Goal: Task Accomplishment & Management: Complete application form

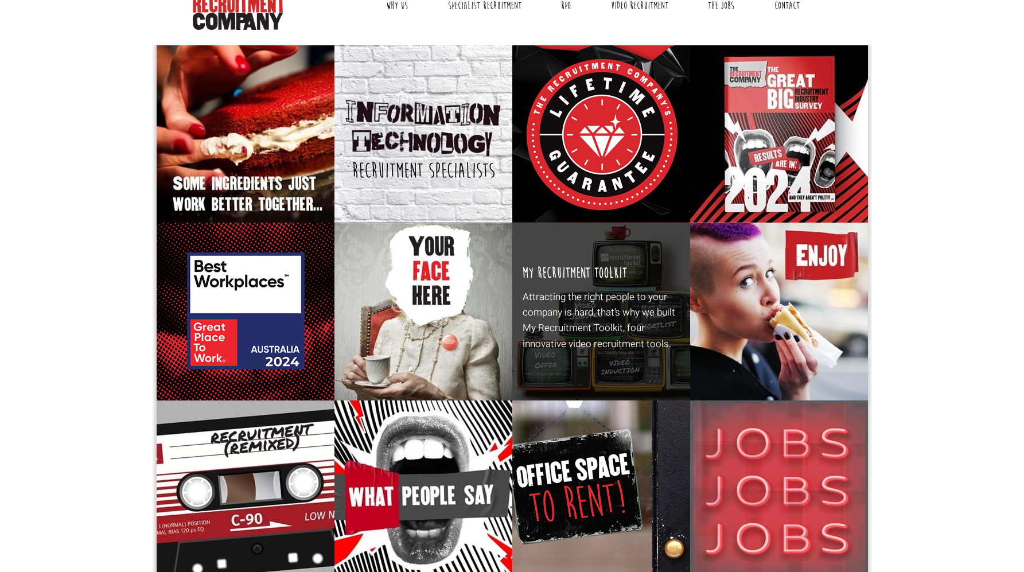
scroll to position [87, 0]
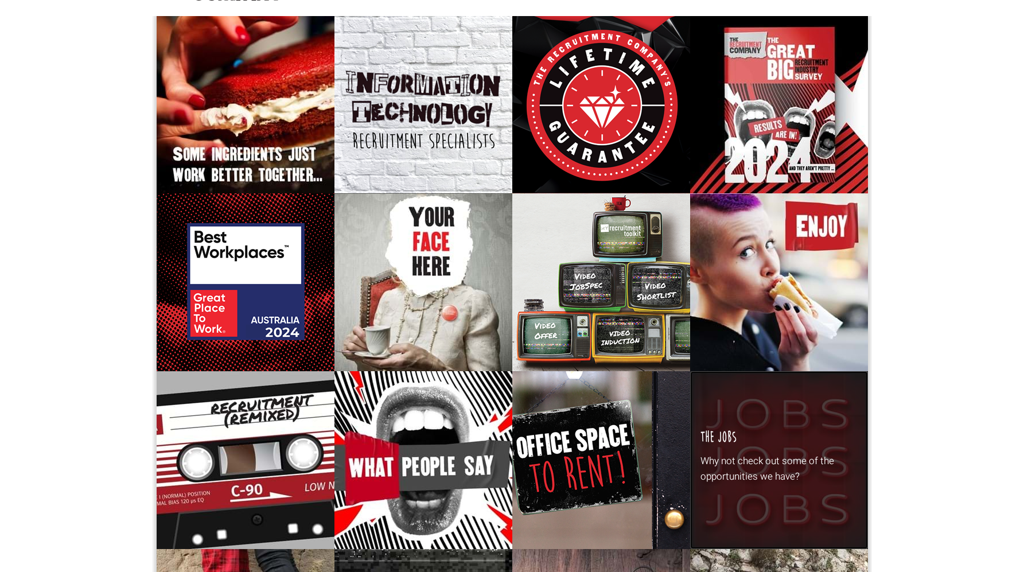
click at [768, 454] on p "Why not check out some of the opportunities we have?" at bounding box center [778, 468] width 157 height 31
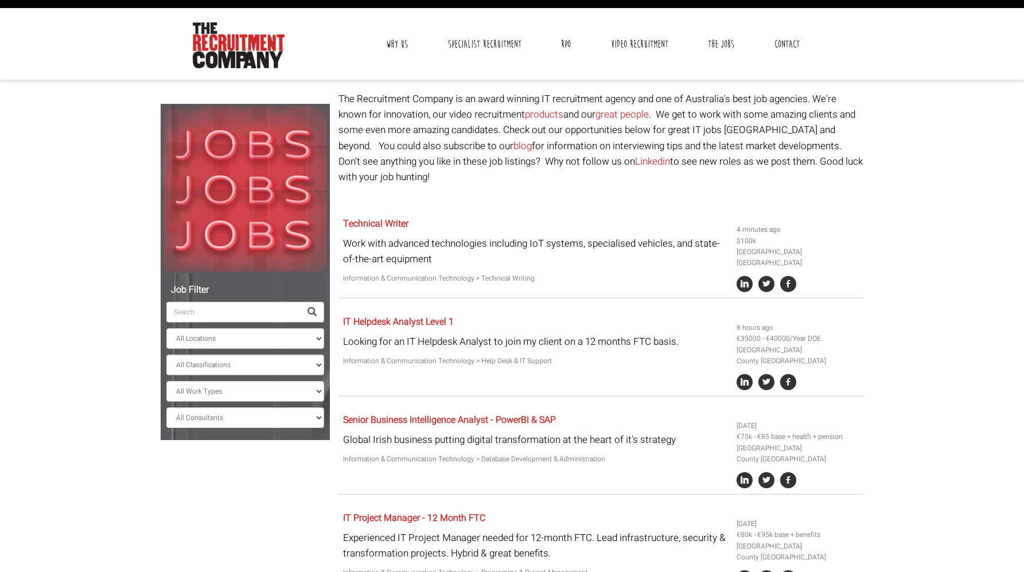
scroll to position [22, 0]
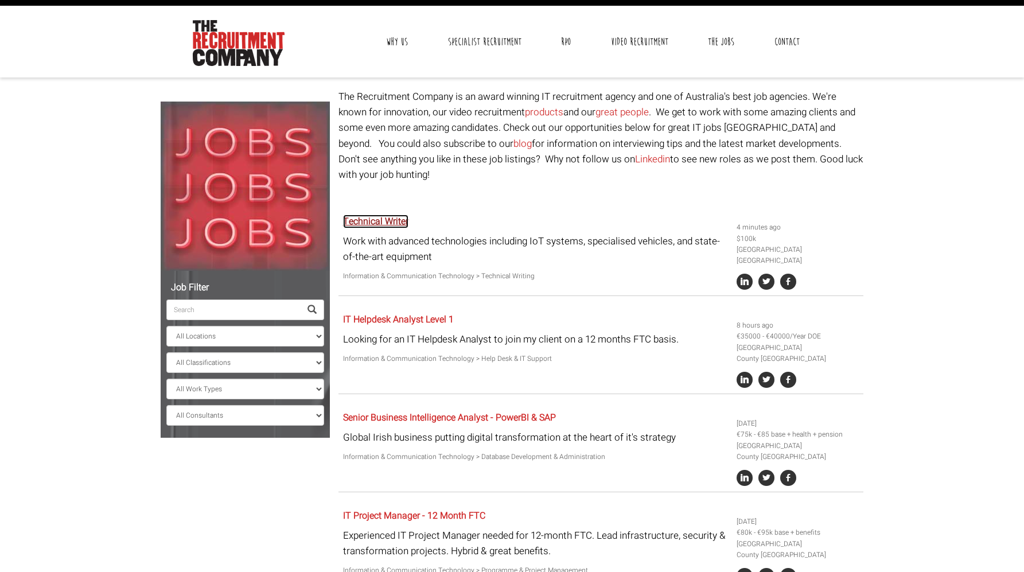
click at [386, 214] on link "Technical Writer" at bounding box center [375, 221] width 65 height 14
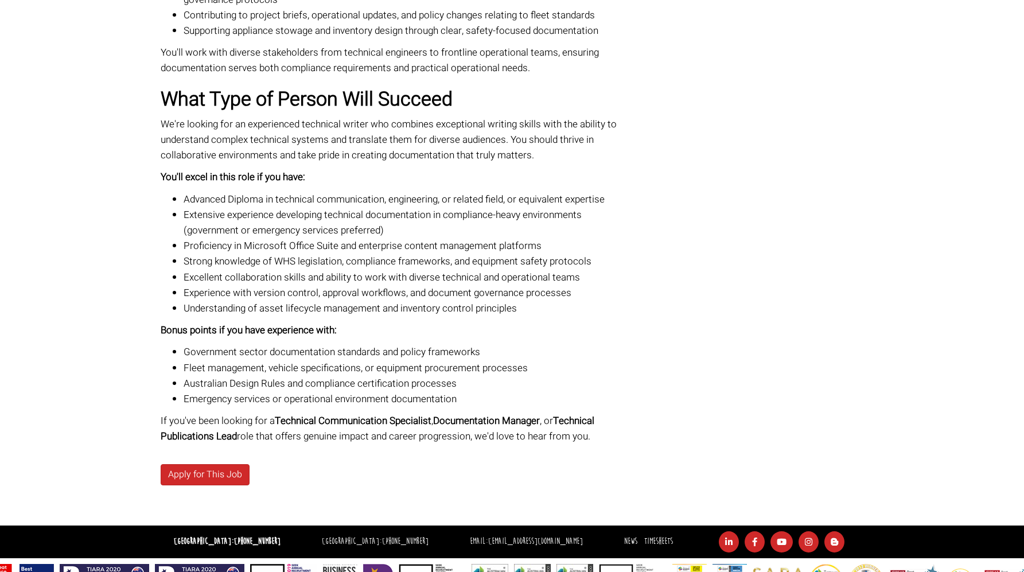
scroll to position [759, 0]
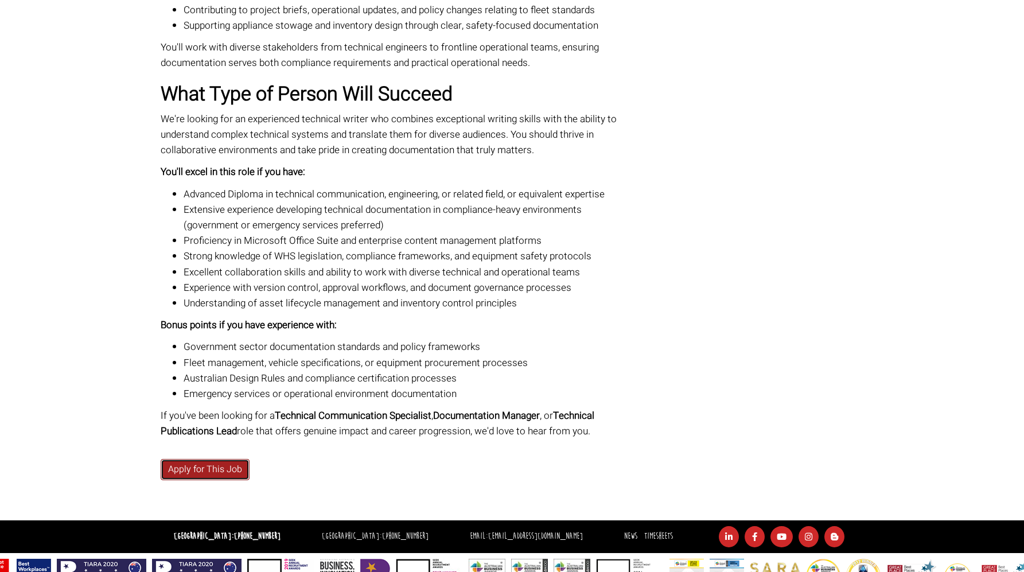
click at [201, 459] on link "Apply for This Job" at bounding box center [205, 469] width 89 height 21
